Goal: Book appointment/travel/reservation

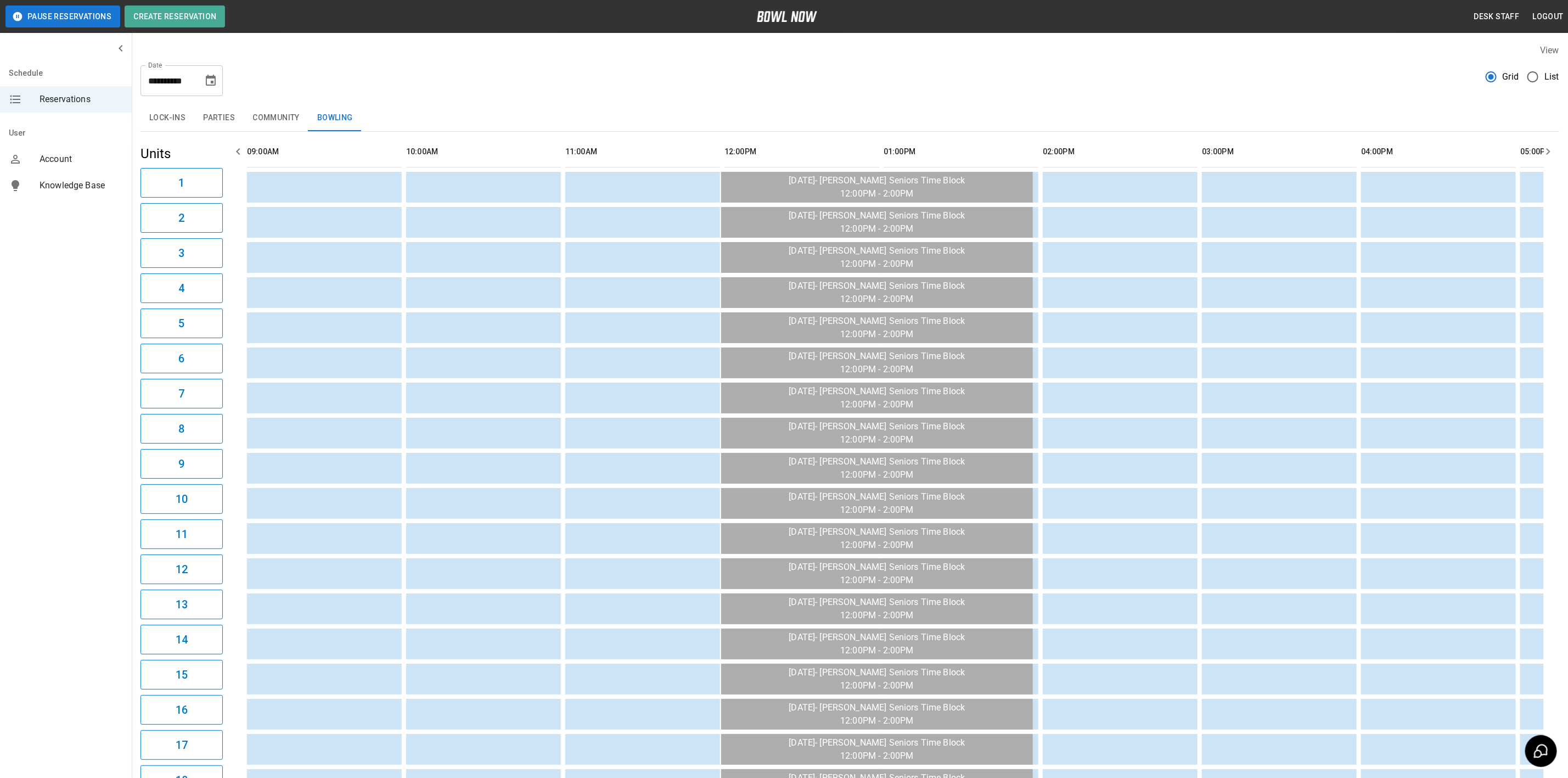
click at [214, 76] on icon "Choose date, selected date is Sep 23, 2025" at bounding box center [210, 80] width 10 height 11
drag, startPoint x: 186, startPoint y: 154, endPoint x: 379, endPoint y: 123, distance: 195.5
click at [186, 154] on button "4" at bounding box center [190, 159] width 20 height 20
type input "**********"
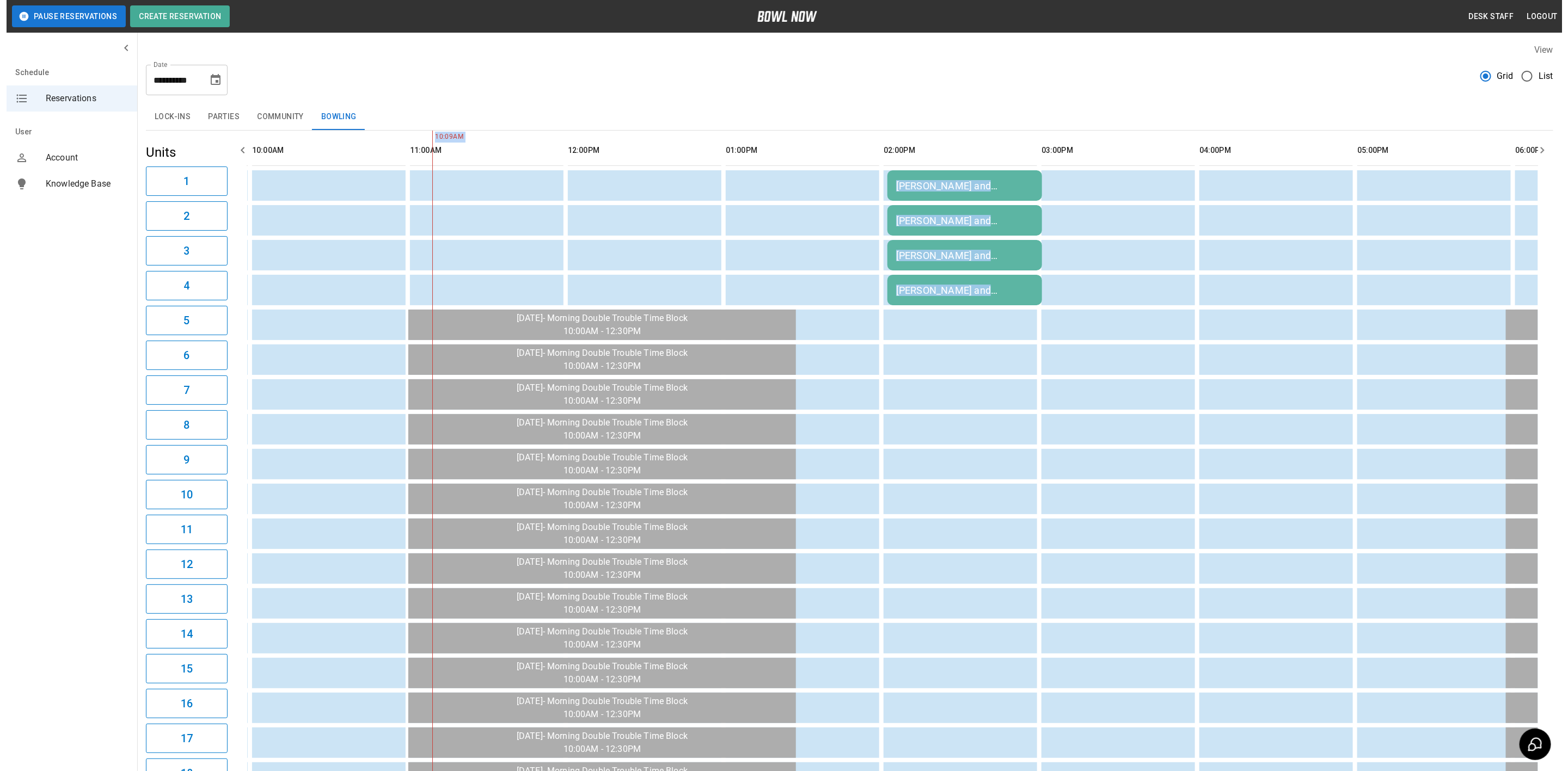
scroll to position [0, 157]
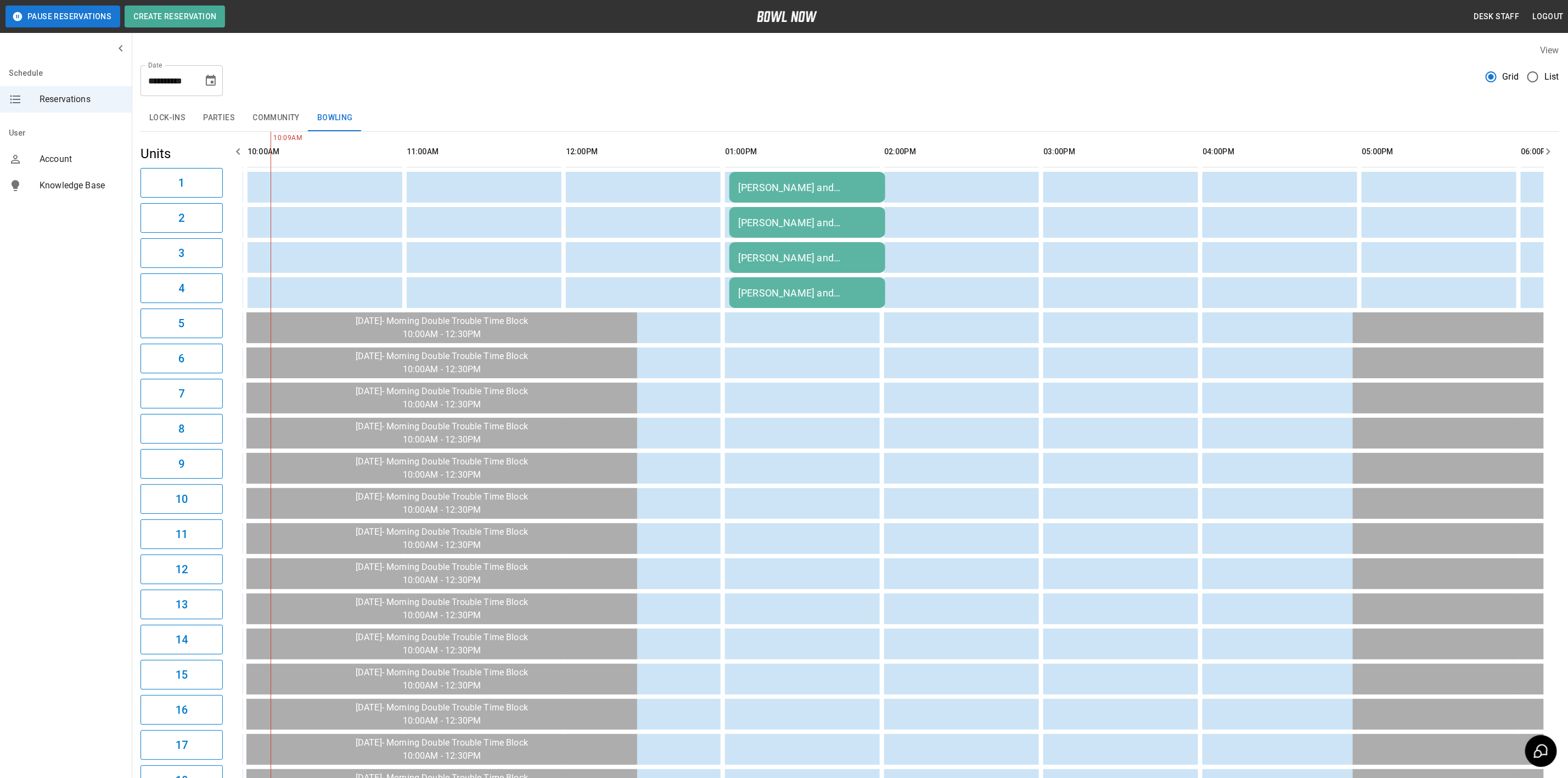
click at [913, 105] on div "Lock-ins Parties Community Bowling" at bounding box center [850, 118] width 1419 height 26
click at [815, 190] on div "[PERSON_NAME] and Friends(Special Needs)" at bounding box center [807, 187] width 138 height 12
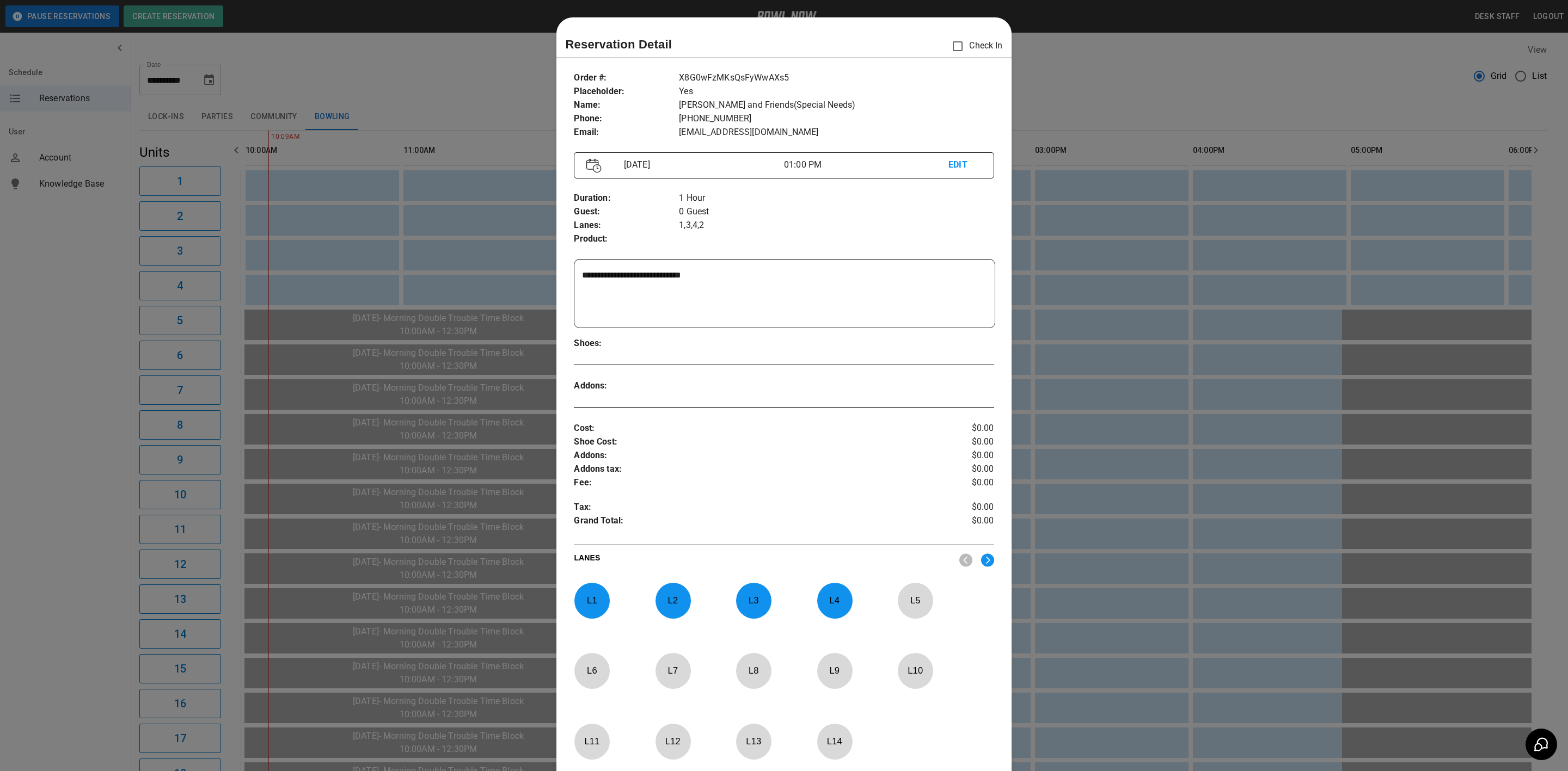
scroll to position [17, 0]
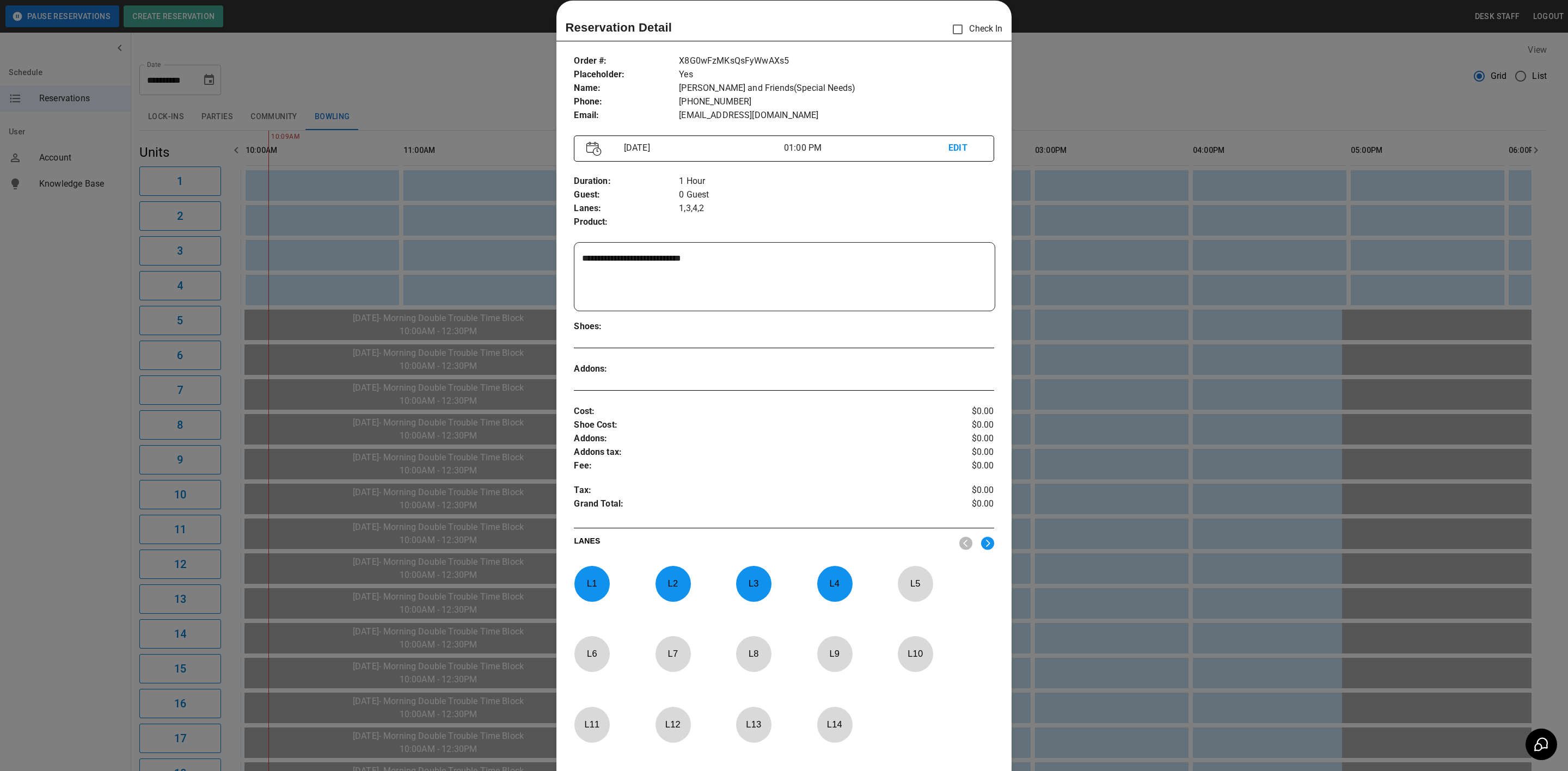
click at [1103, 188] on div at bounding box center [784, 385] width 1568 height 771
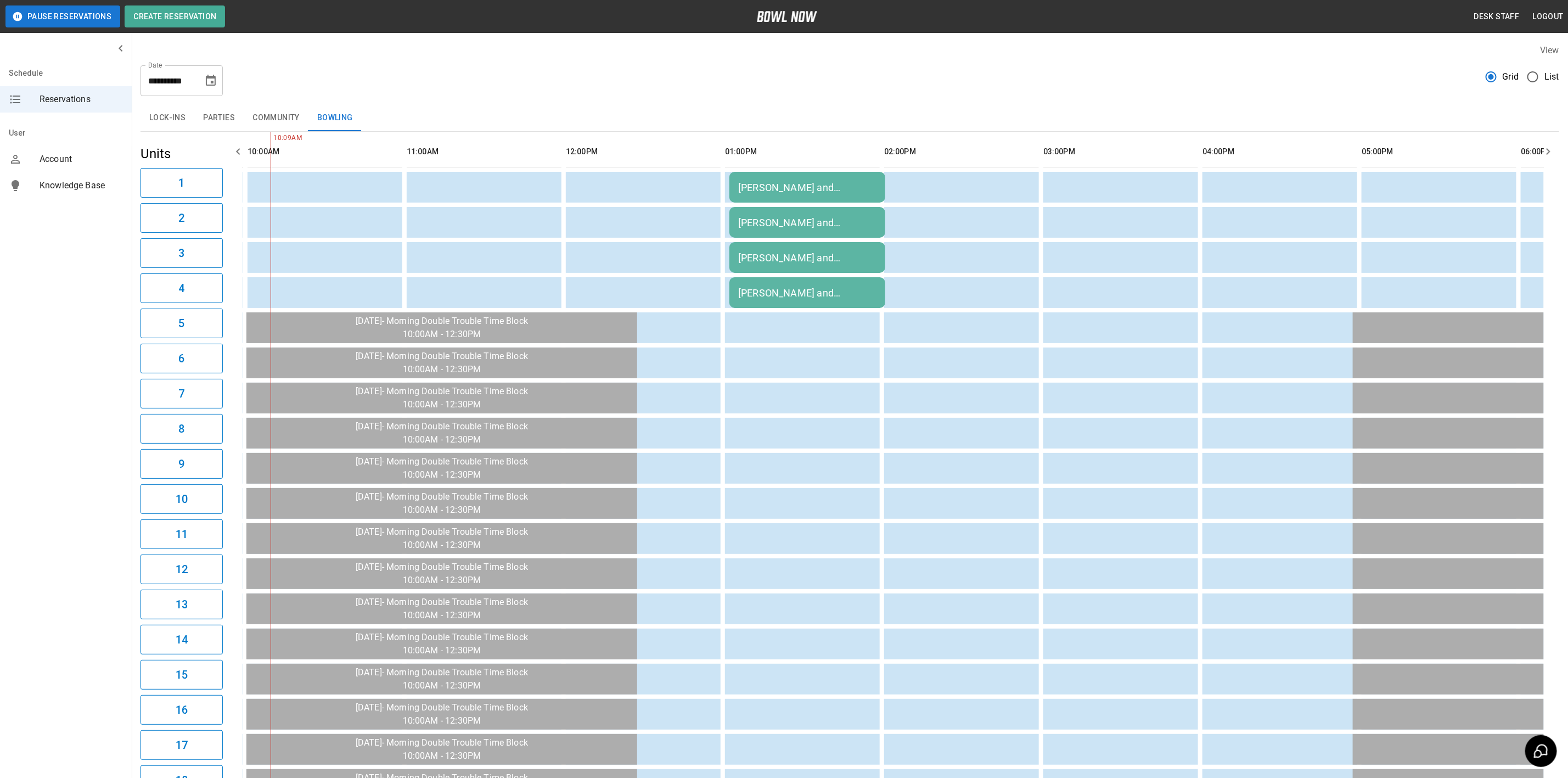
click at [223, 79] on div "**********" at bounding box center [850, 76] width 1419 height 39
click at [210, 79] on icon "Choose date, selected date is Sep 4, 2025" at bounding box center [210, 80] width 13 height 13
drag, startPoint x: 730, startPoint y: 114, endPoint x: 733, endPoint y: 137, distance: 23.2
click at [730, 114] on div "Lock-ins Parties Community Bowling" at bounding box center [850, 118] width 1419 height 26
click at [798, 201] on td "[PERSON_NAME] and Friends(Special Needs)" at bounding box center [808, 187] width 156 height 31
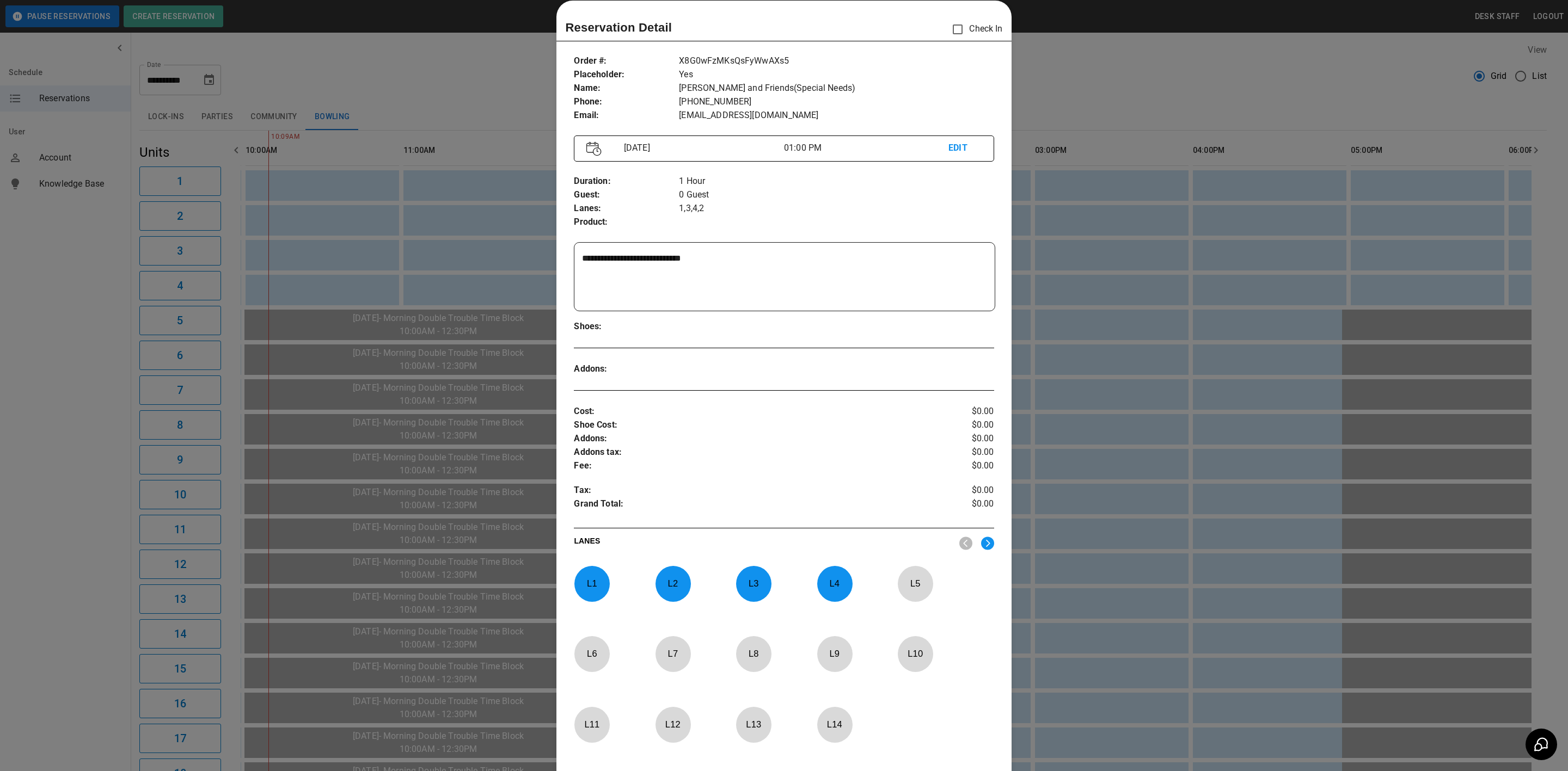
click at [413, 258] on div at bounding box center [784, 385] width 1568 height 771
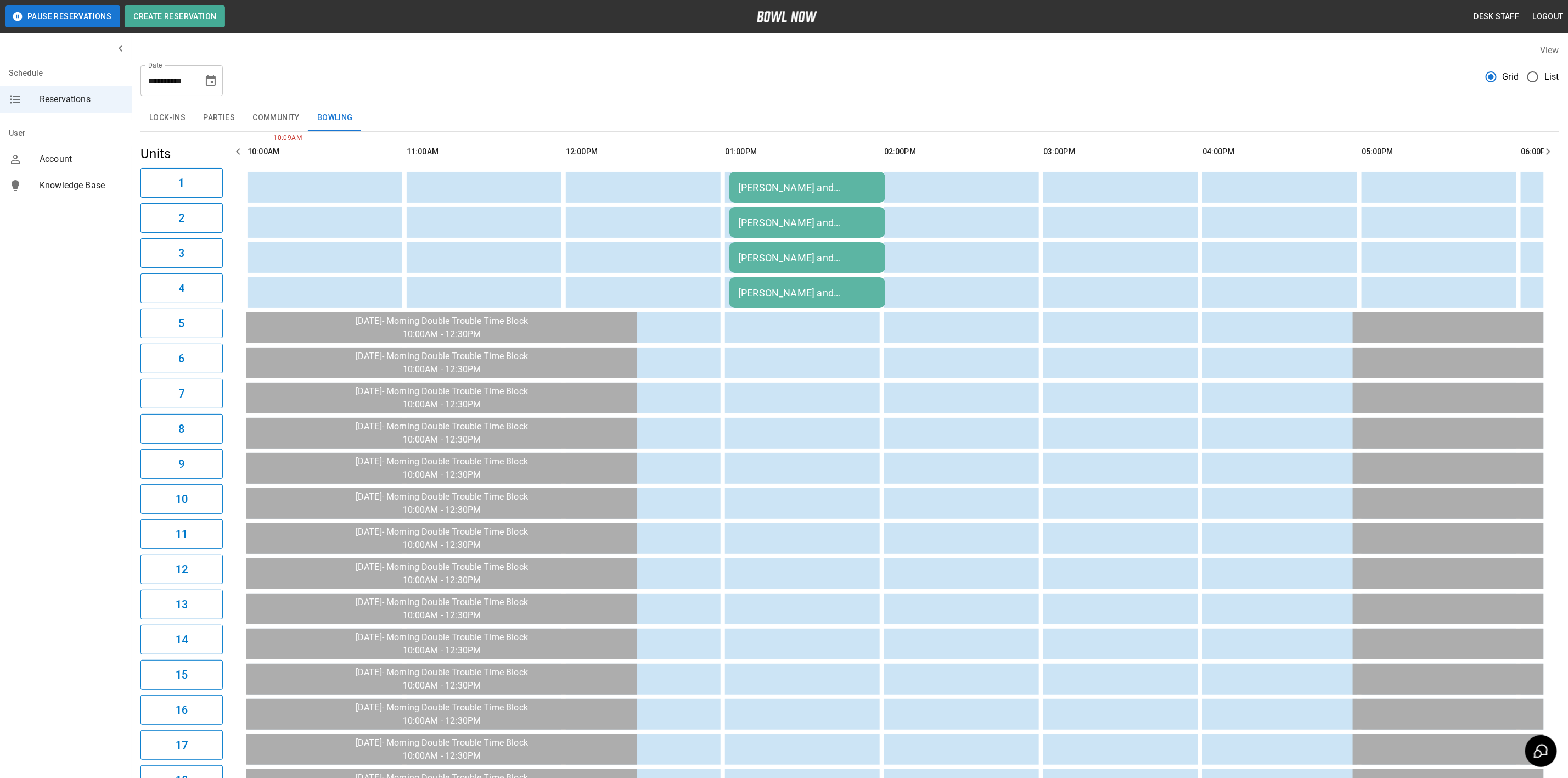
click at [810, 201] on td "[PERSON_NAME] and Friends(Special Needs)" at bounding box center [808, 187] width 156 height 31
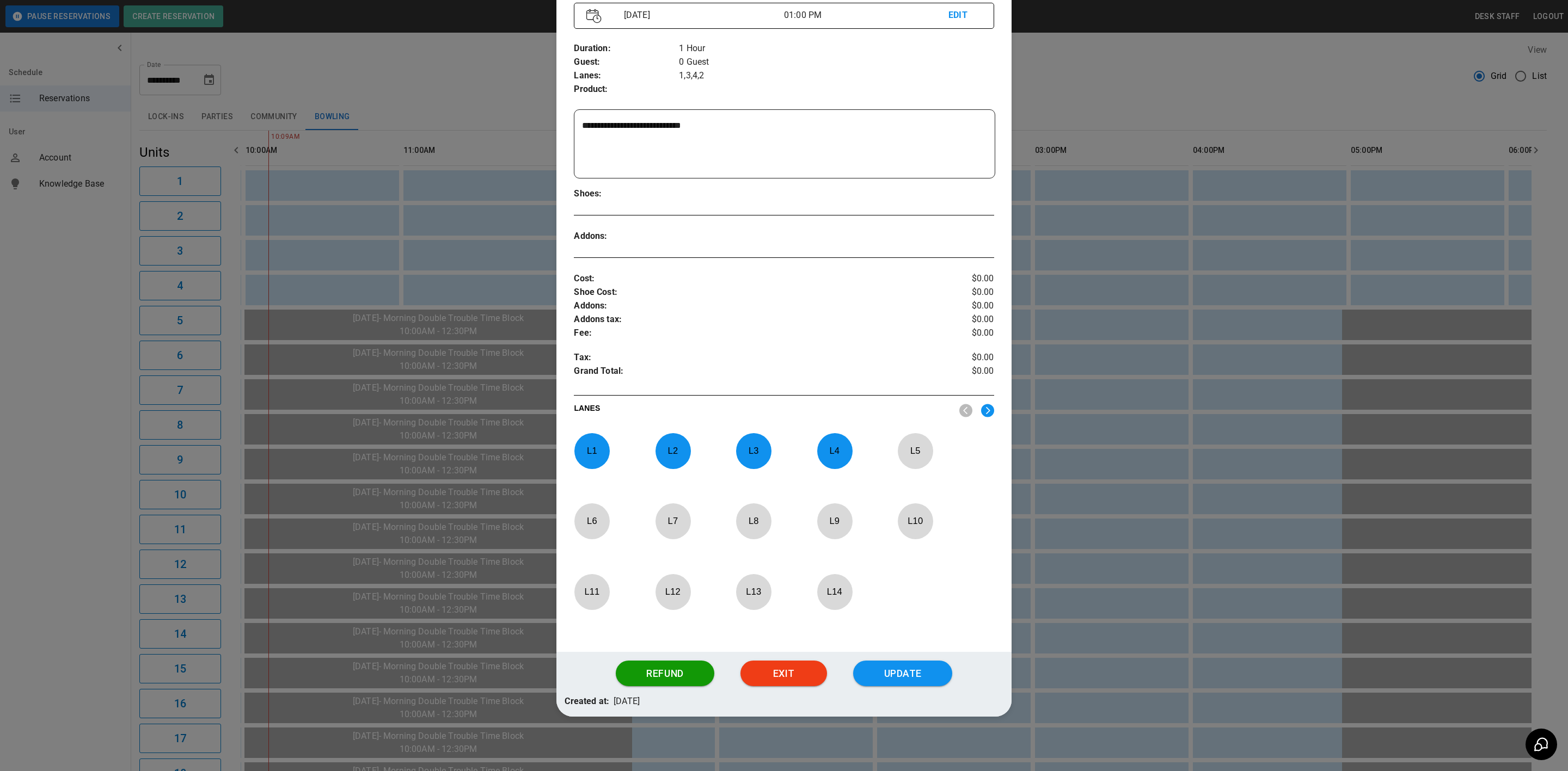
scroll to position [96, 0]
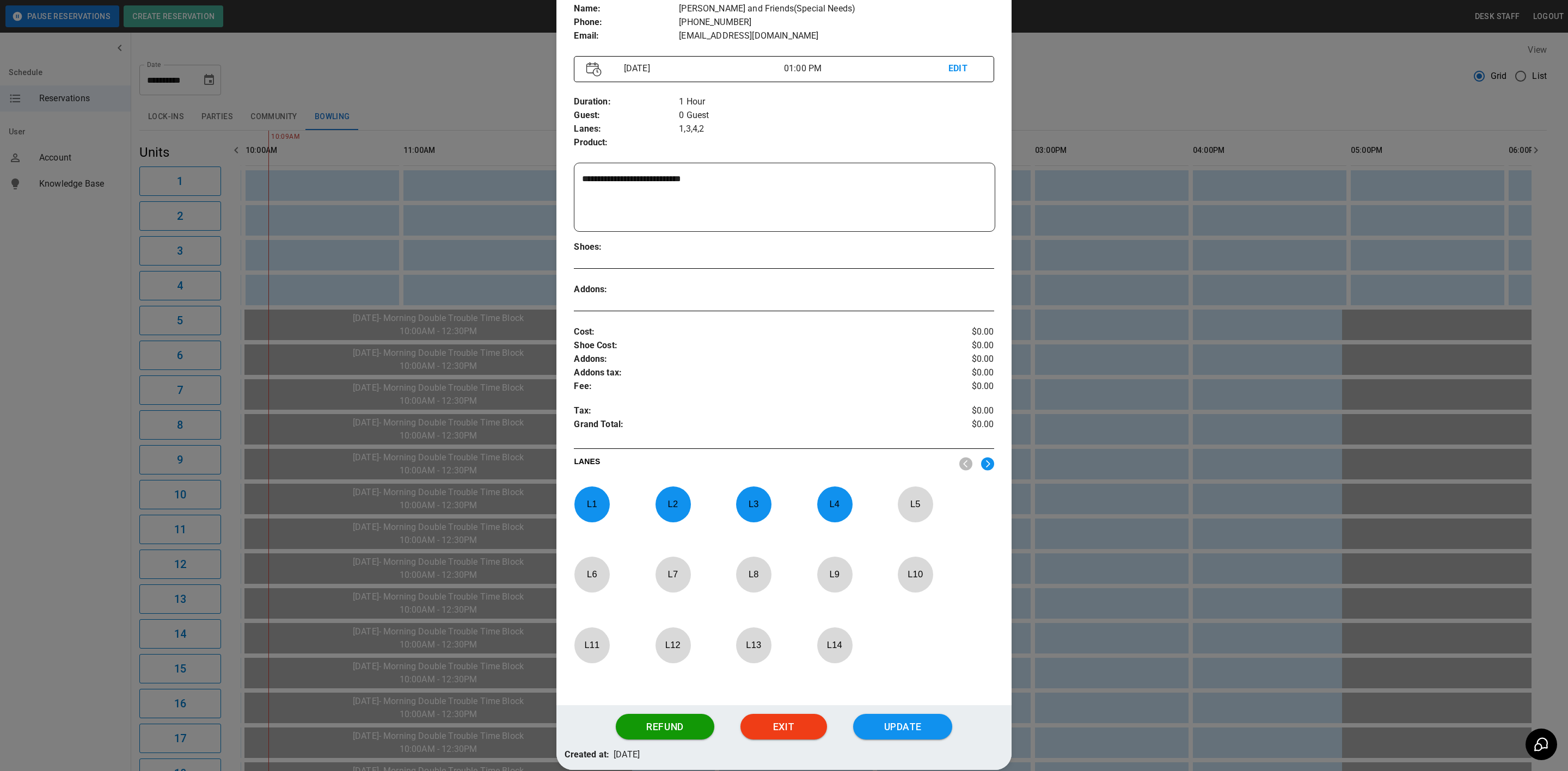
click at [1080, 573] on div at bounding box center [784, 385] width 1568 height 771
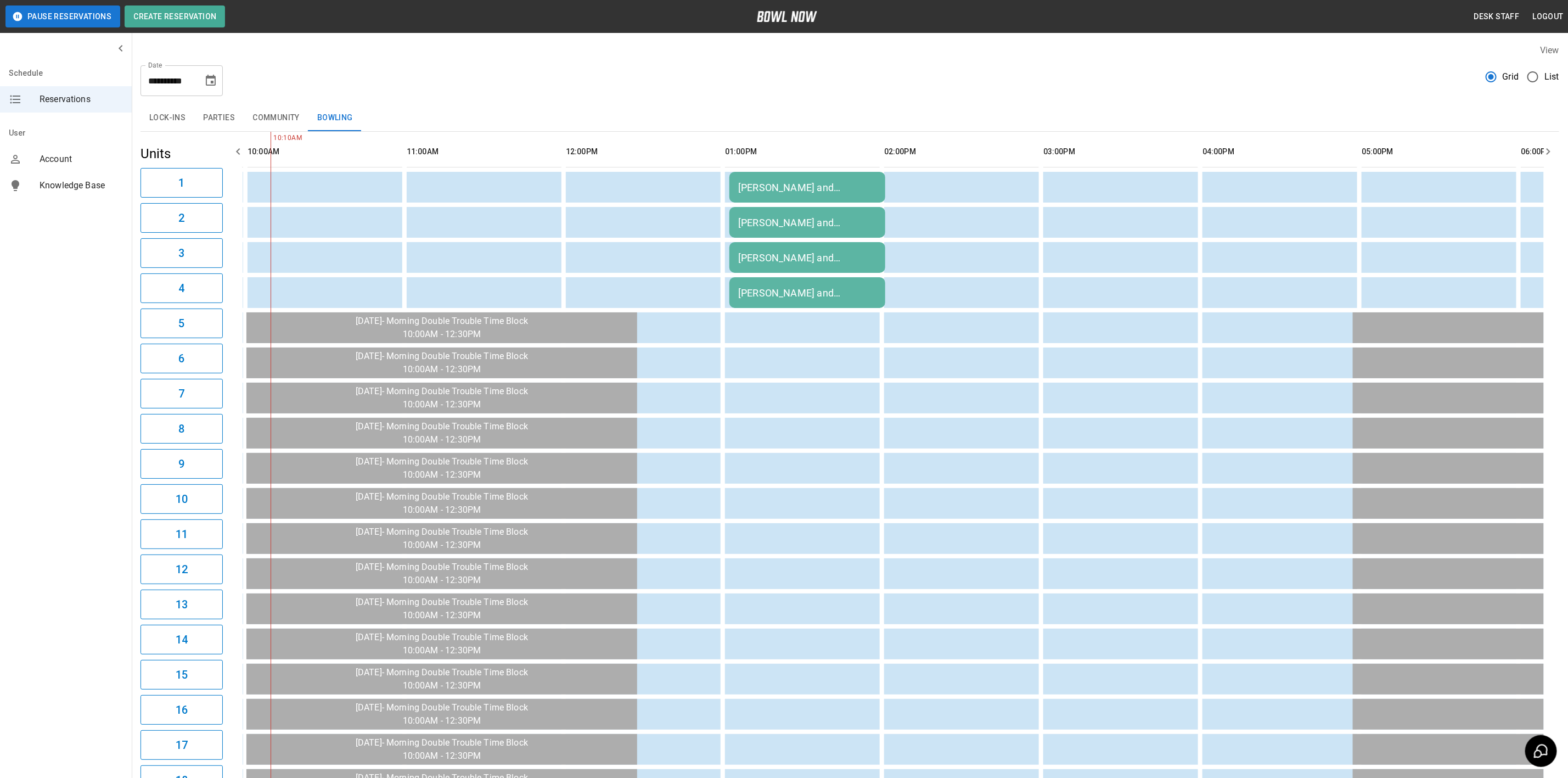
click at [865, 213] on td "[PERSON_NAME] and Friends(Special Needs)" at bounding box center [808, 222] width 156 height 31
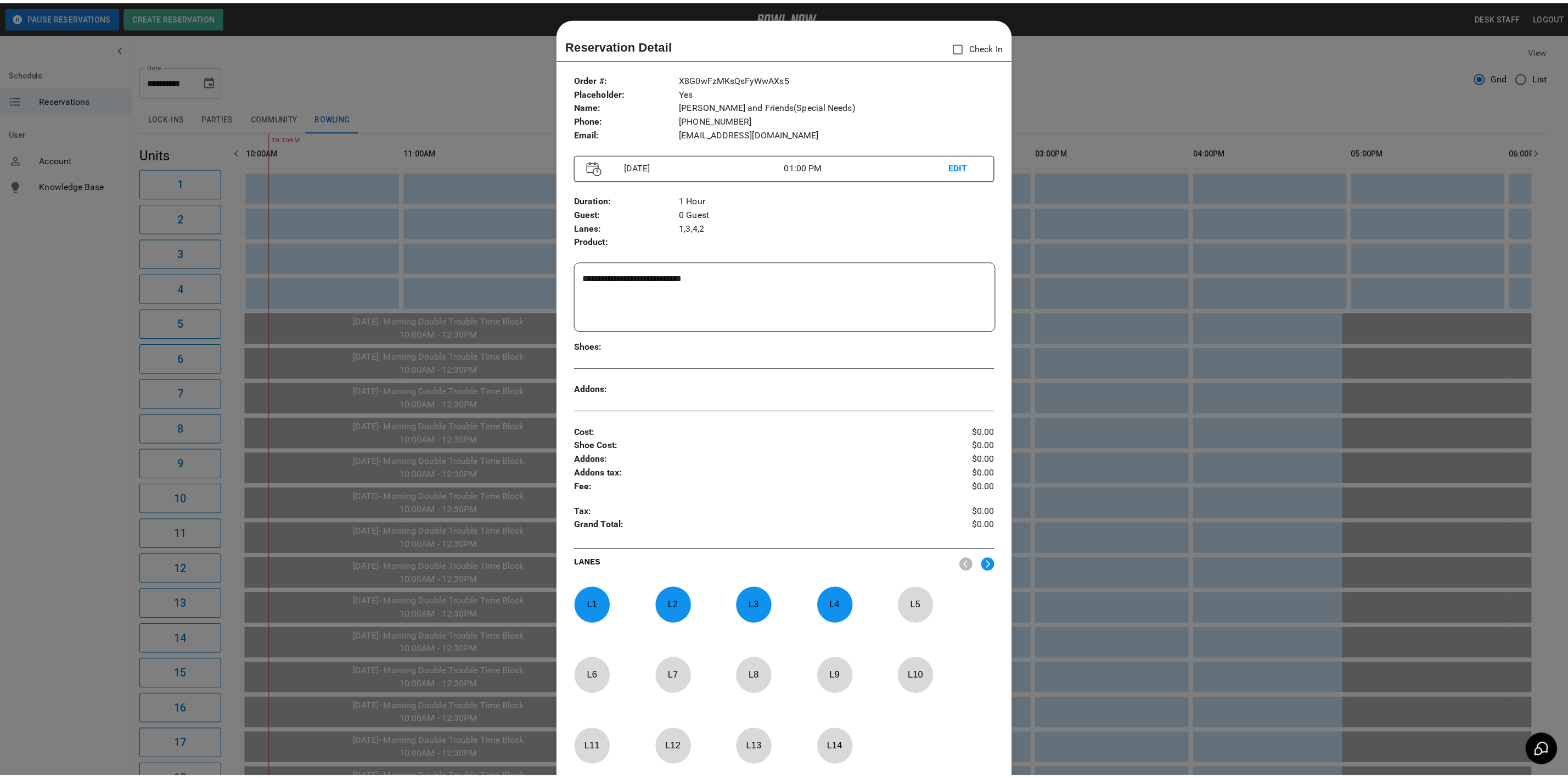
scroll to position [17, 0]
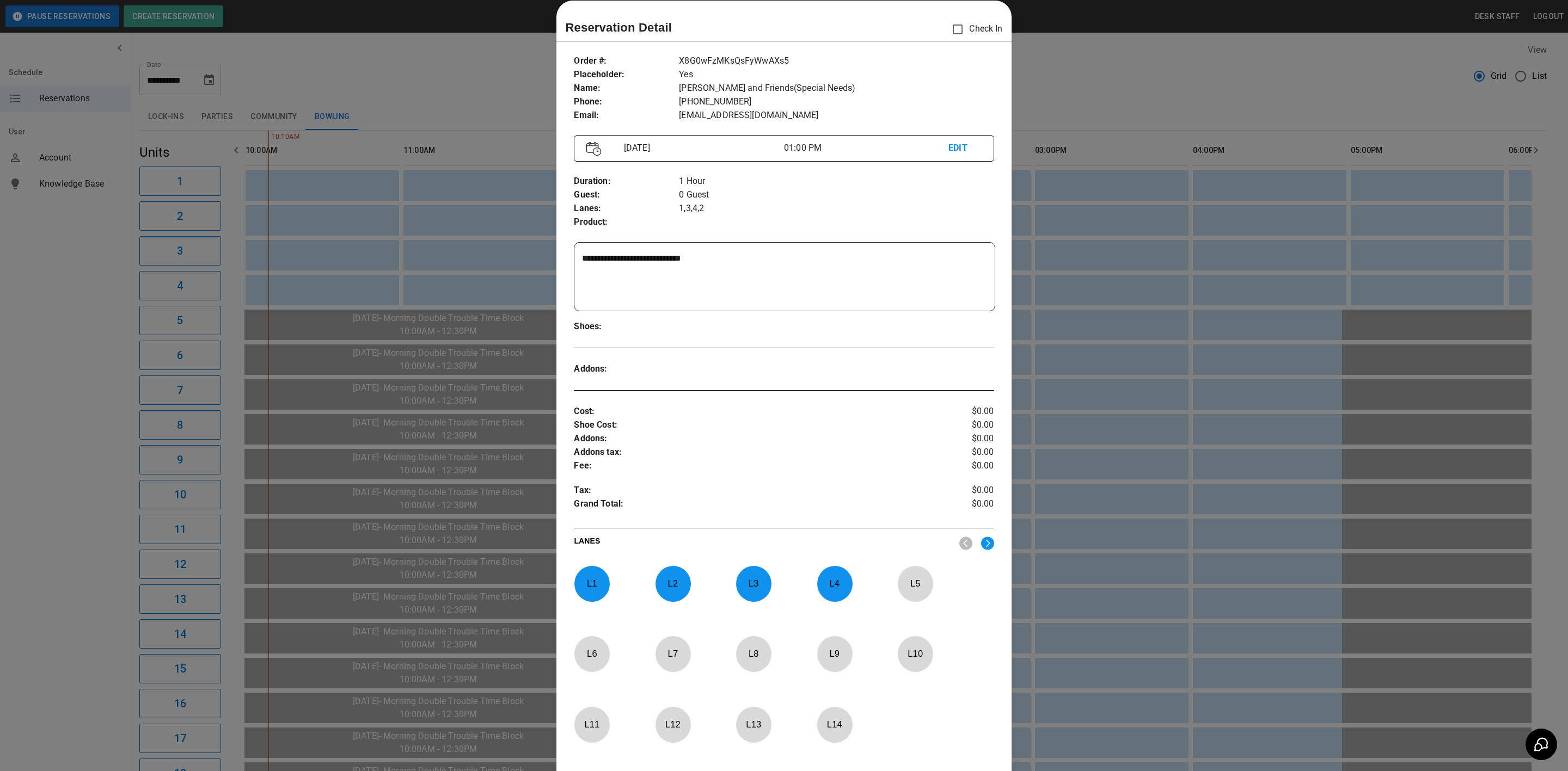
click at [1064, 119] on div at bounding box center [784, 385] width 1568 height 771
